Goal: Information Seeking & Learning: Learn about a topic

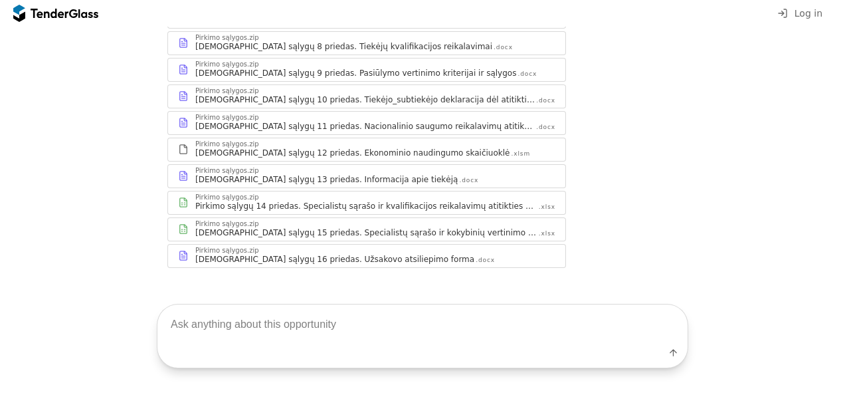
scroll to position [628, 0]
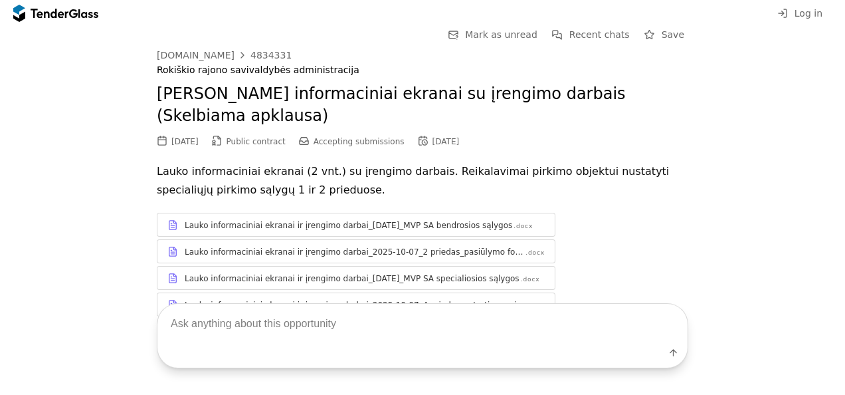
scroll to position [64, 0]
